Goal: Task Accomplishment & Management: Complete application form

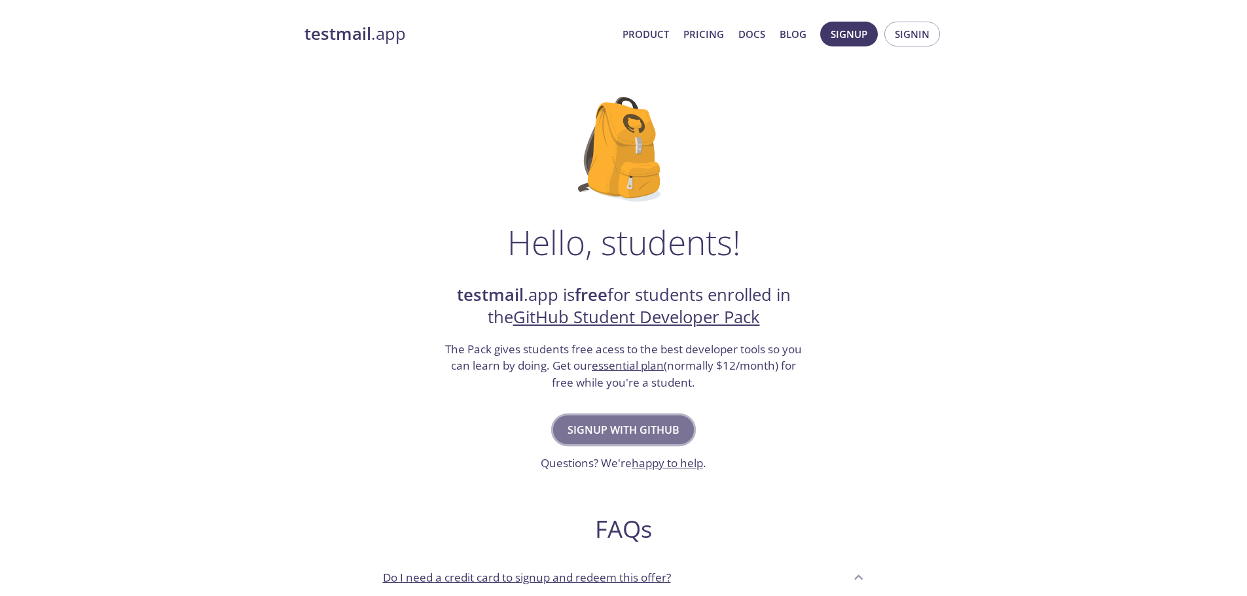
click at [646, 431] on span "Signup with GitHub" at bounding box center [624, 430] width 112 height 18
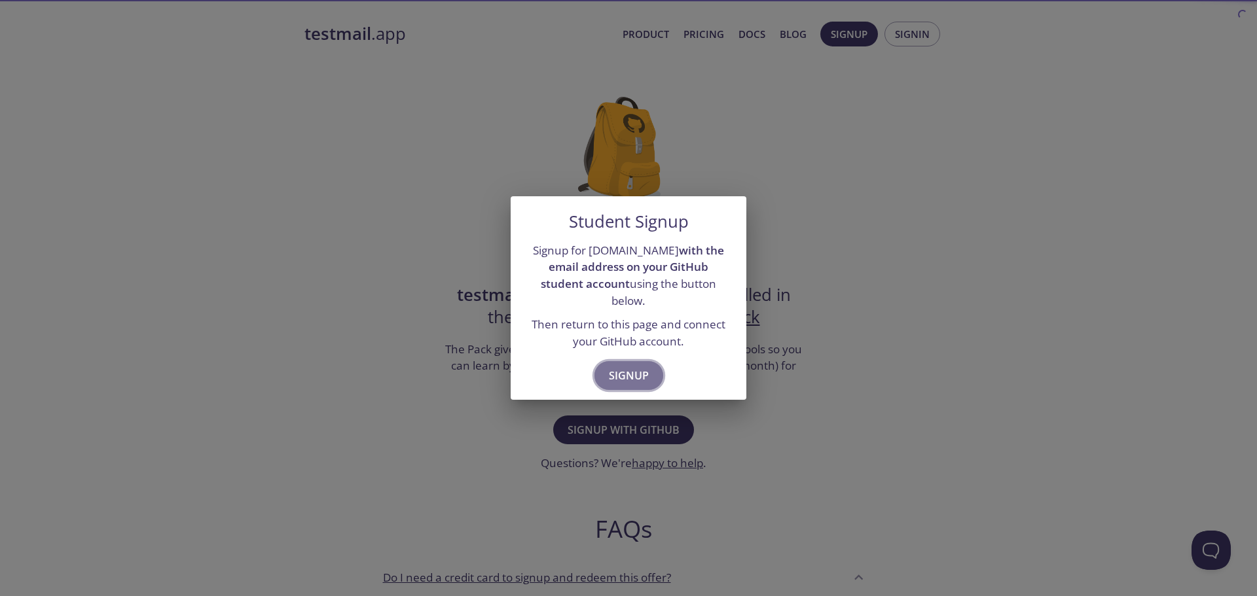
click at [641, 368] on span "Signup" at bounding box center [629, 376] width 40 height 18
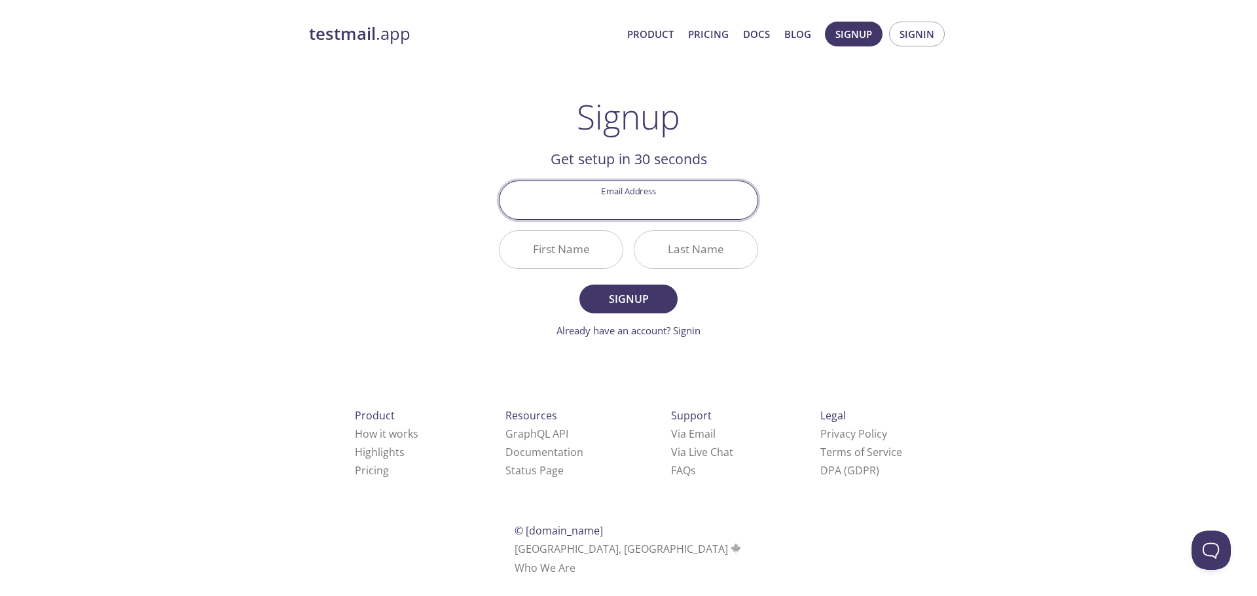
click at [659, 207] on input "Email Address" at bounding box center [629, 199] width 258 height 37
type input "[EMAIL_ADDRESS][DOMAIN_NAME]"
click at [567, 250] on input "First Name" at bounding box center [561, 249] width 123 height 37
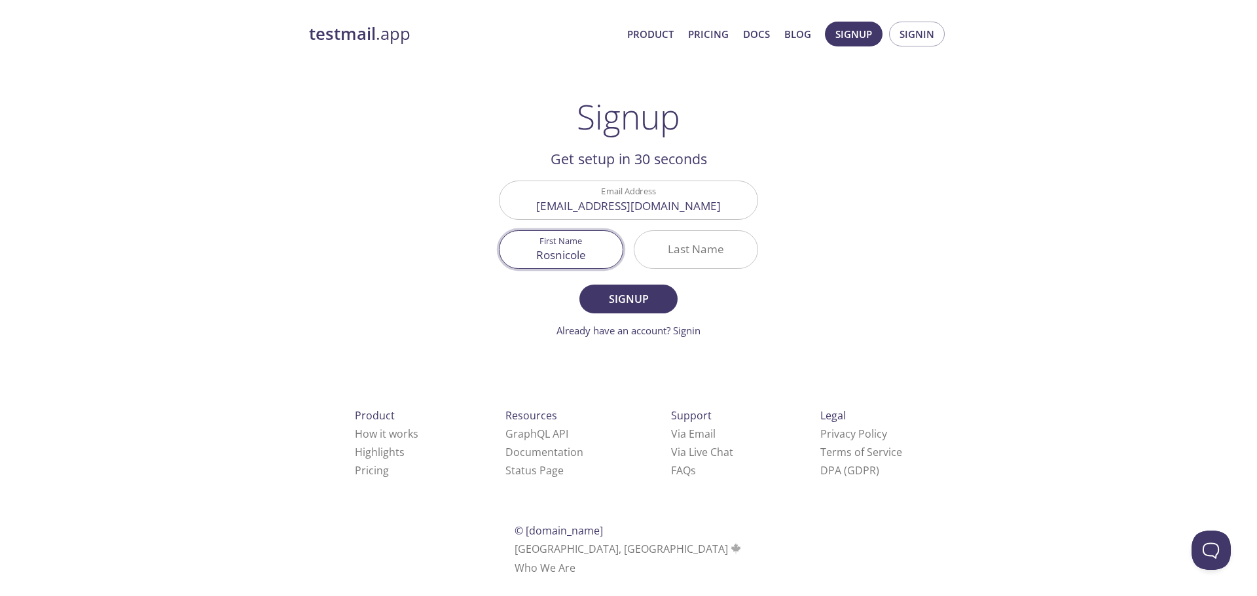
type input "Rosnicole"
type input "[PERSON_NAME]"
click at [616, 304] on span "Signup" at bounding box center [628, 299] width 69 height 18
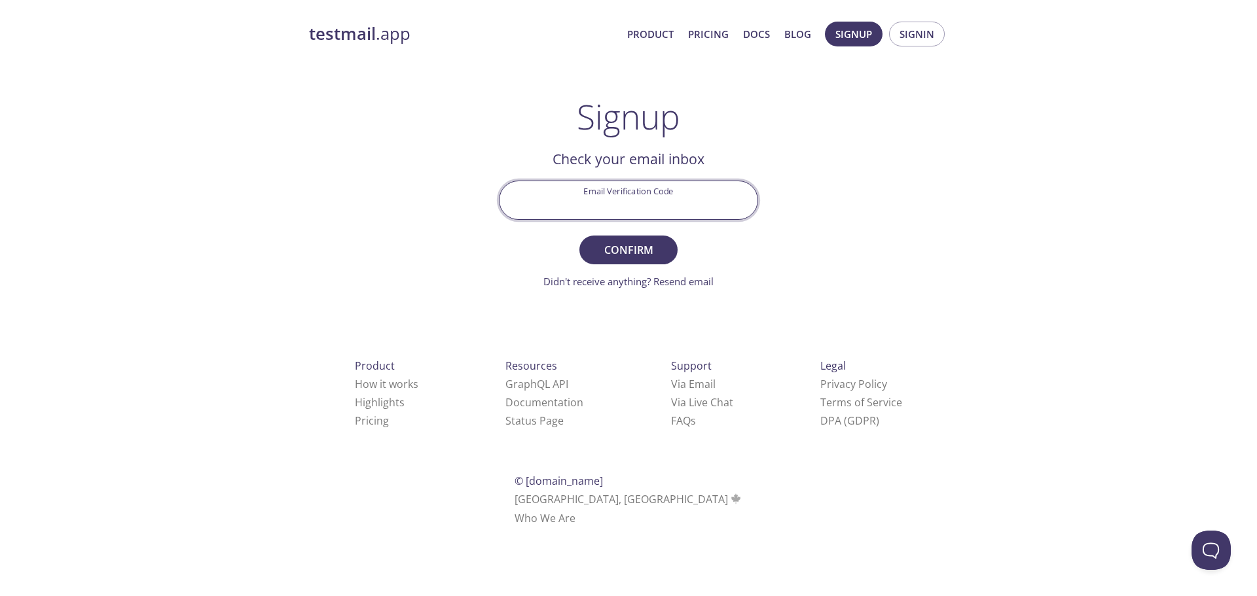
click at [639, 197] on input "Email Verification Code" at bounding box center [629, 199] width 258 height 37
paste input "Y6MSTB1"
type input "Y6MSTB1"
click at [642, 245] on span "Confirm" at bounding box center [628, 250] width 69 height 18
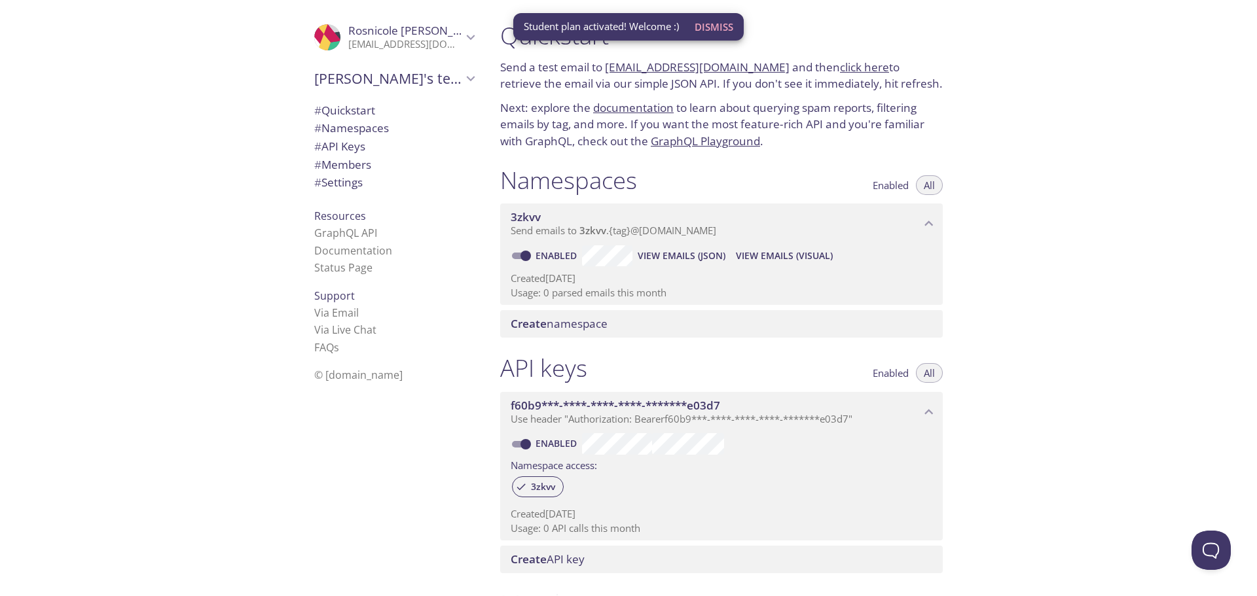
click at [1006, 439] on div "Quickstart Send a test email to [EMAIL_ADDRESS][DOMAIN_NAME] and then click her…" at bounding box center [873, 298] width 767 height 596
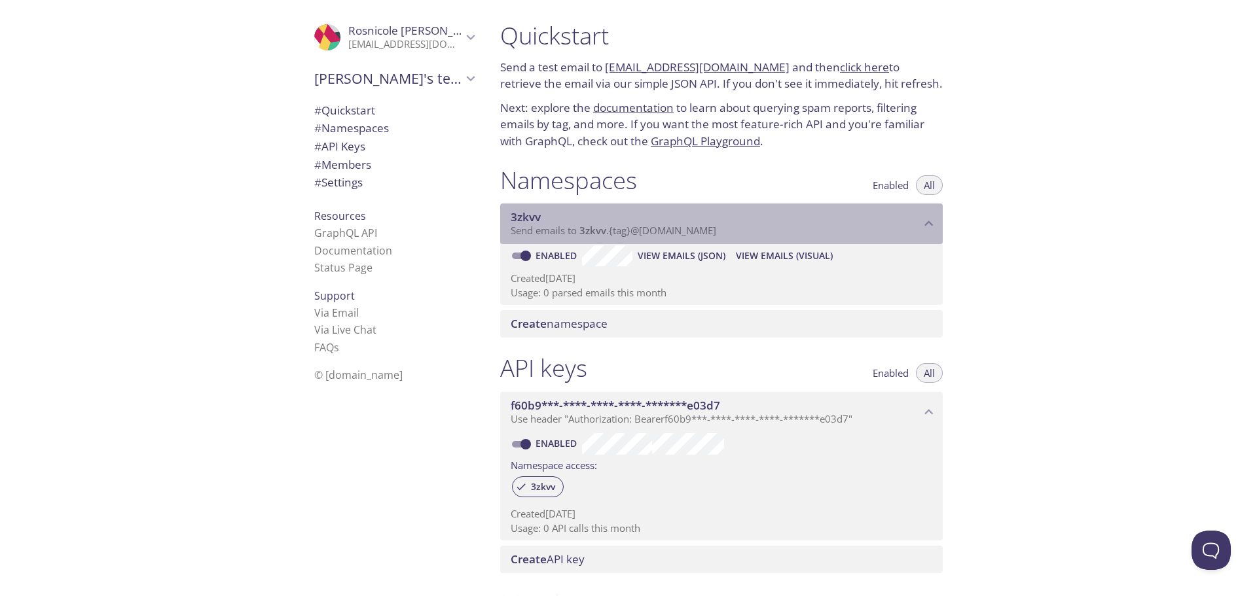
click at [656, 223] on span "3zkvv" at bounding box center [716, 217] width 410 height 14
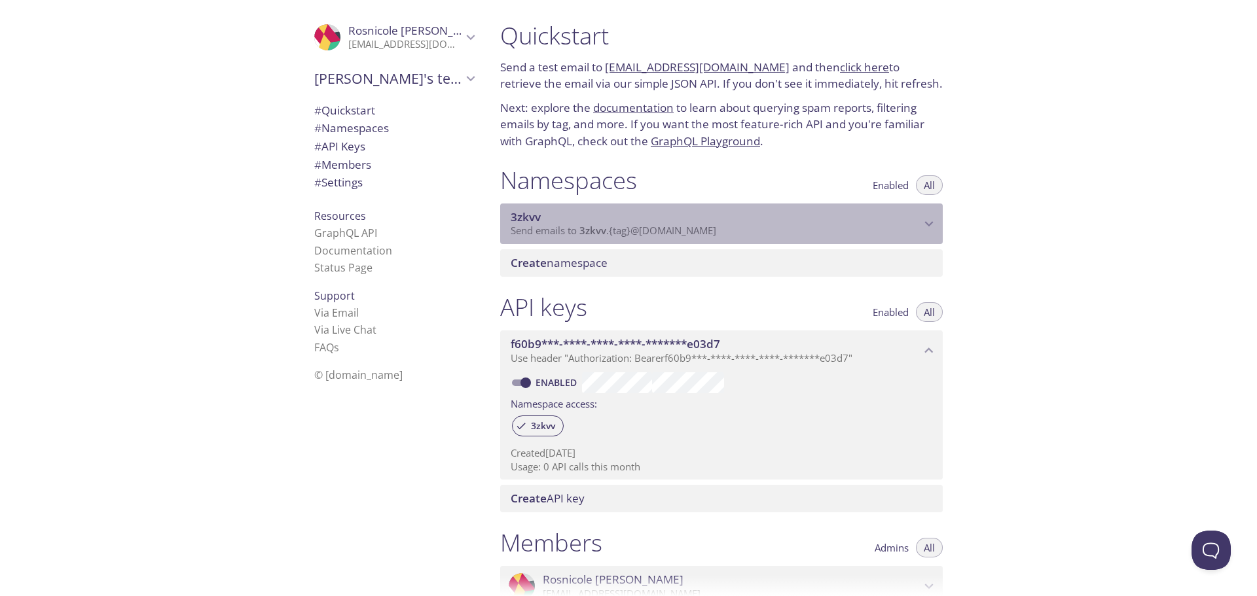
click at [656, 223] on span "3zkvv" at bounding box center [716, 217] width 410 height 14
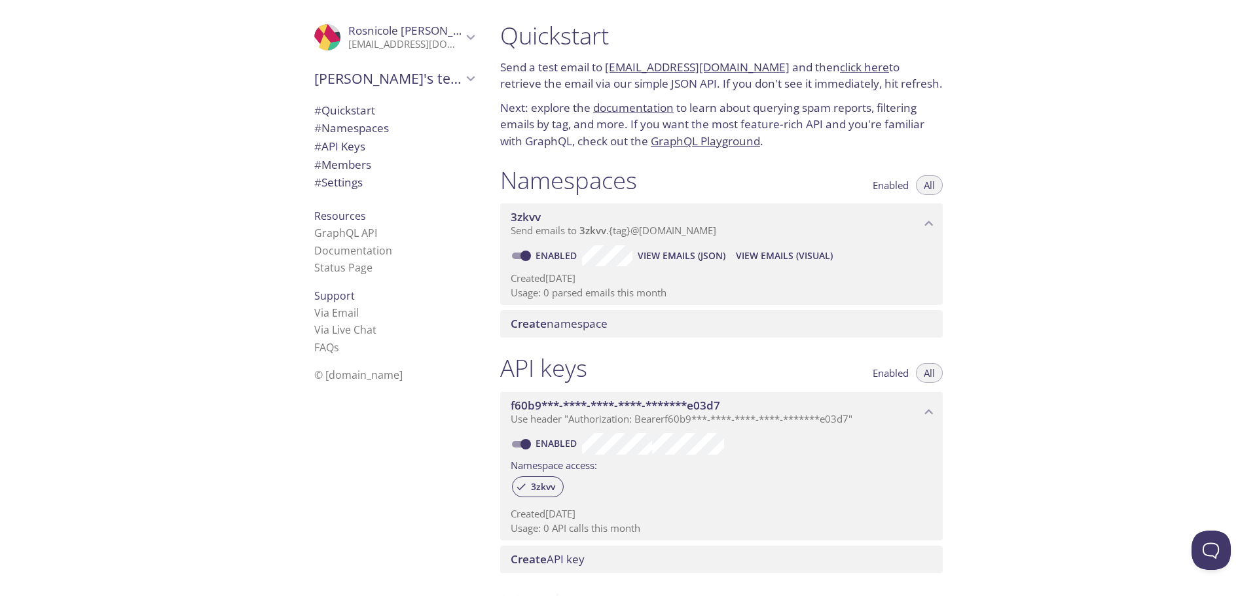
click at [779, 256] on span "View Emails (Visual)" at bounding box center [784, 256] width 97 height 16
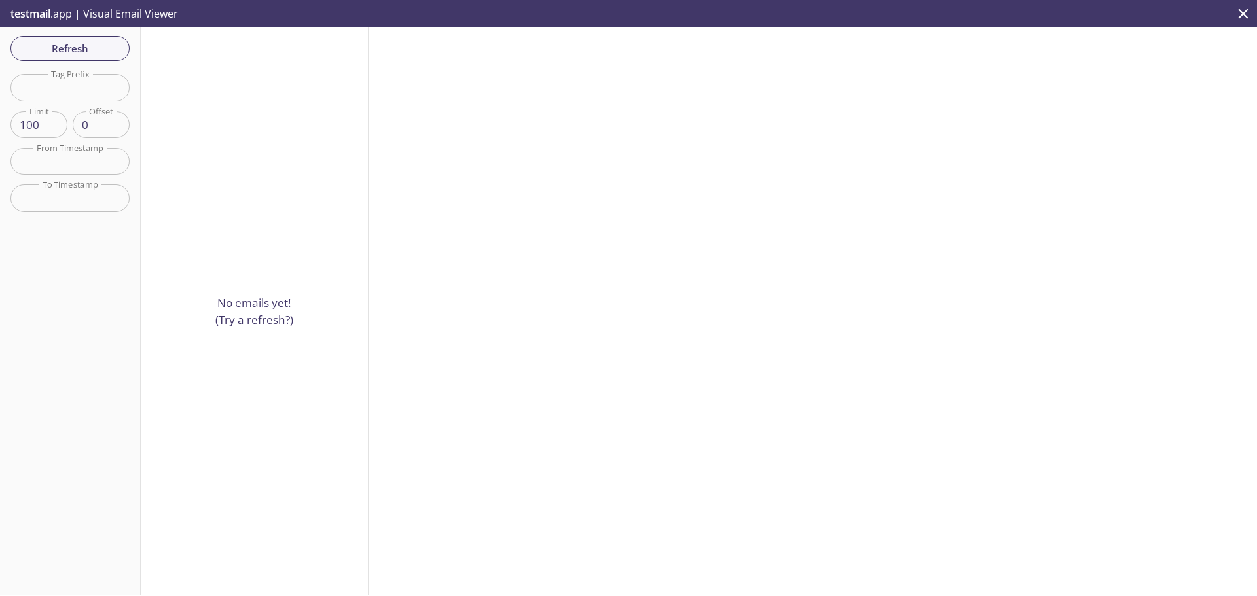
click at [268, 289] on div "No emails yet! (Try a refresh?)" at bounding box center [255, 311] width 228 height 568
click at [247, 318] on p "No emails yet! (Try a refresh?)" at bounding box center [254, 311] width 78 height 33
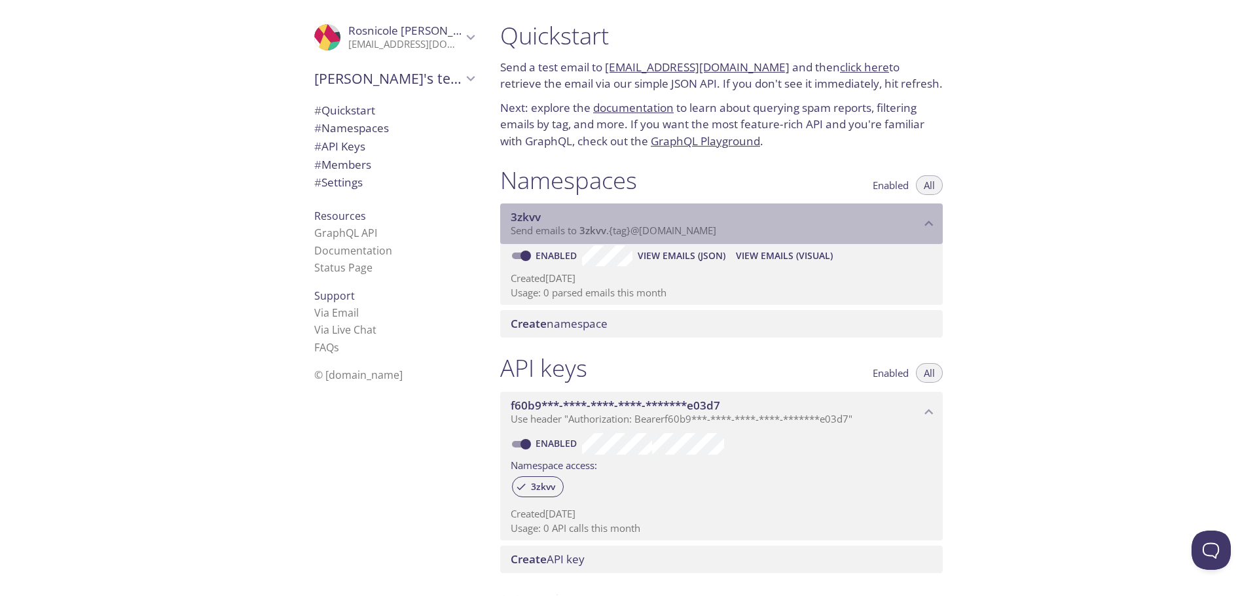
click at [537, 229] on span "Send emails to 3zkvv . {tag} @[DOMAIN_NAME]" at bounding box center [614, 230] width 206 height 13
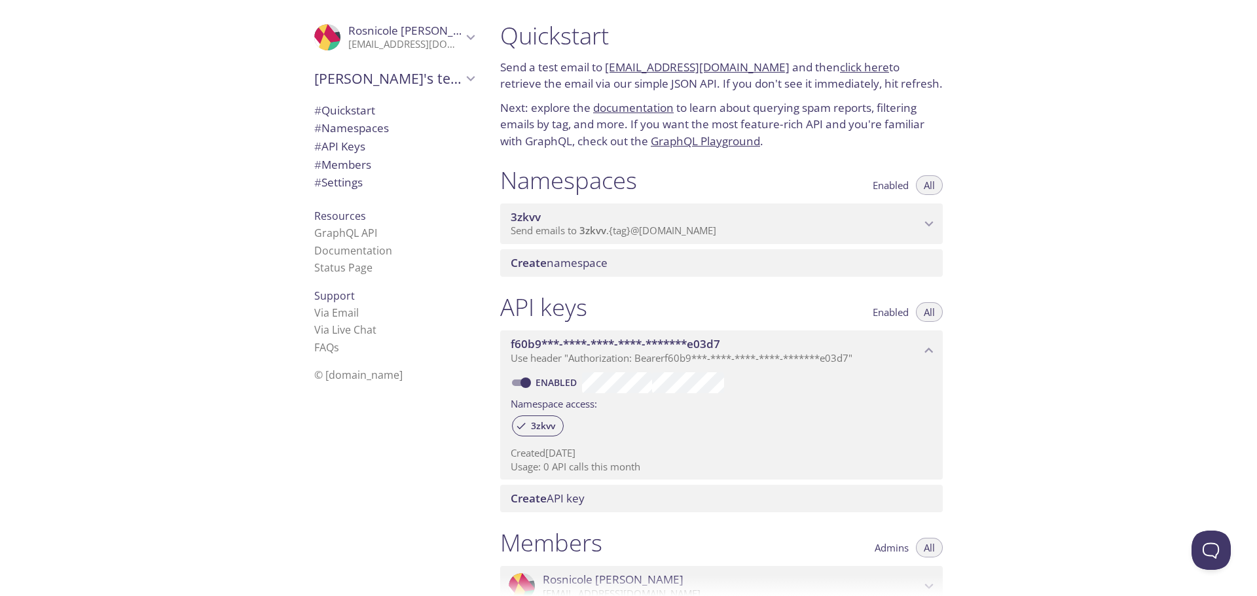
click at [537, 229] on span "Send emails to 3zkvv . {tag} @[DOMAIN_NAME]" at bounding box center [614, 230] width 206 height 13
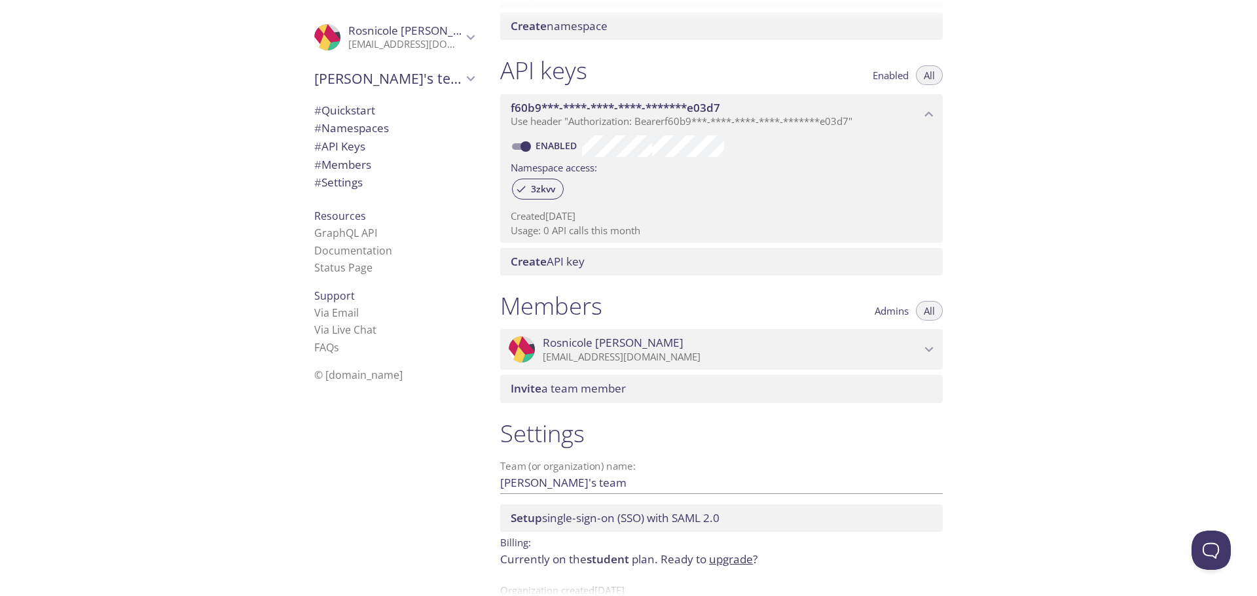
scroll to position [335, 0]
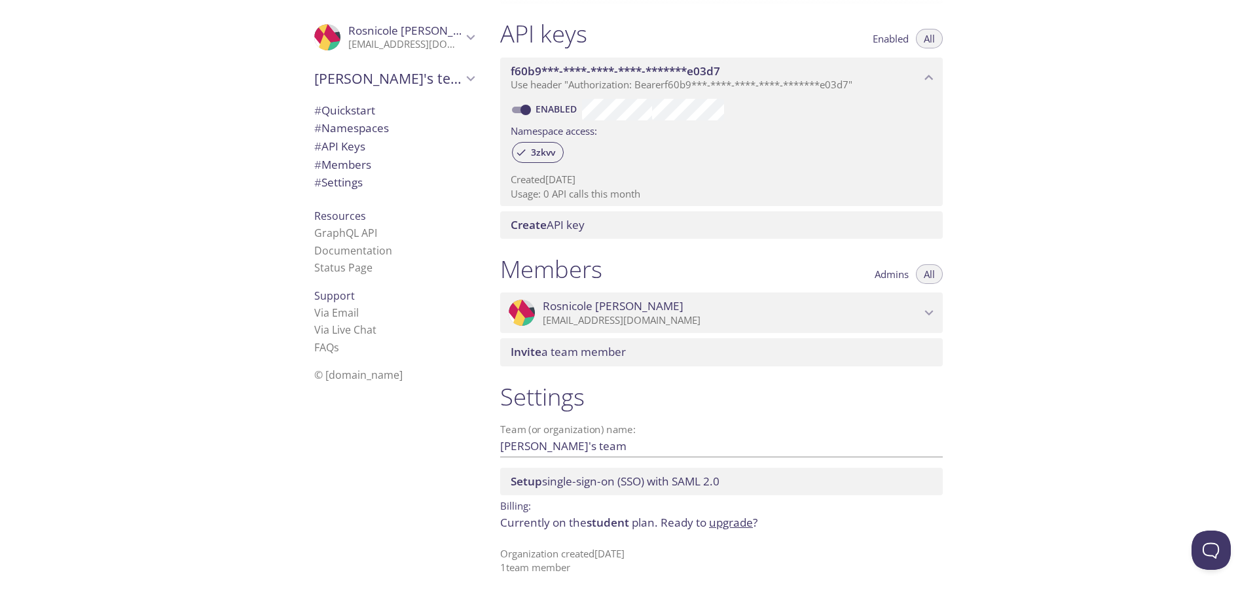
click at [359, 130] on span "# Namespaces" at bounding box center [351, 127] width 75 height 15
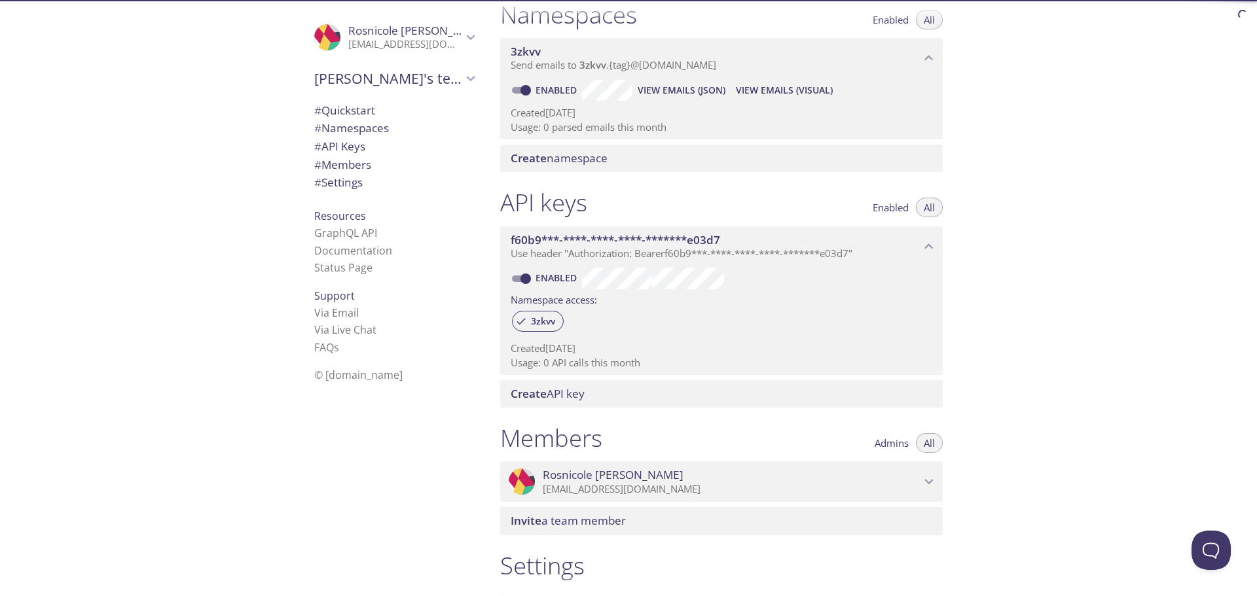
scroll to position [79, 0]
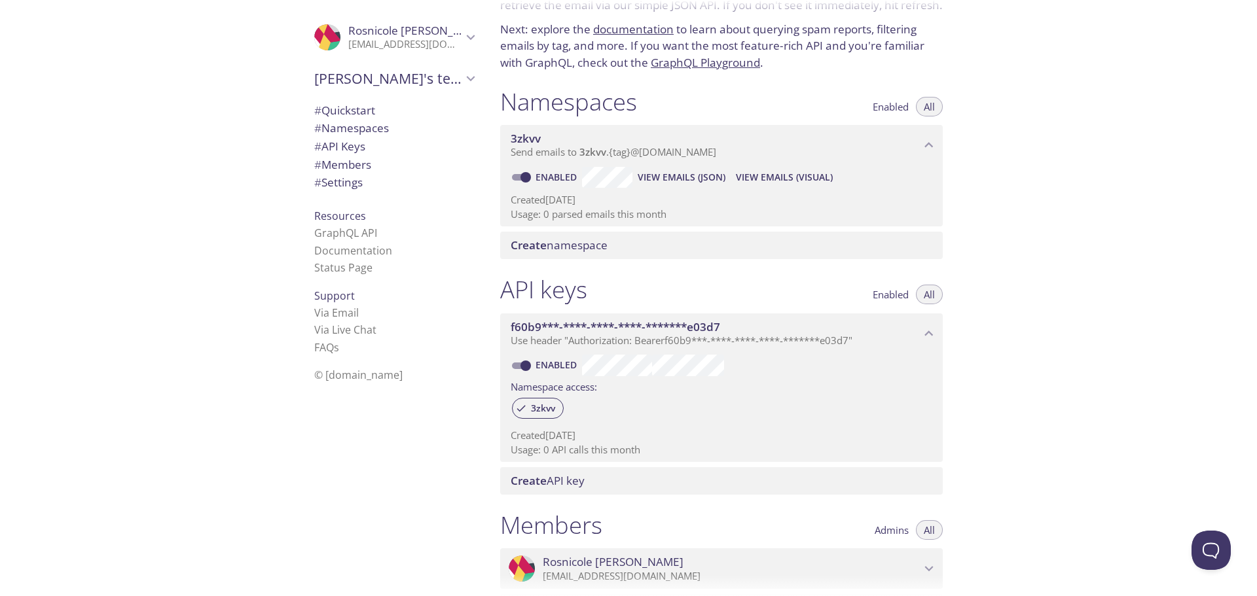
click at [879, 115] on button "Enabled" at bounding box center [891, 107] width 52 height 20
click at [982, 48] on div "Quickstart Send a test email to [EMAIL_ADDRESS][DOMAIN_NAME] and then click her…" at bounding box center [873, 298] width 767 height 596
